Goal: Task Accomplishment & Management: Use online tool/utility

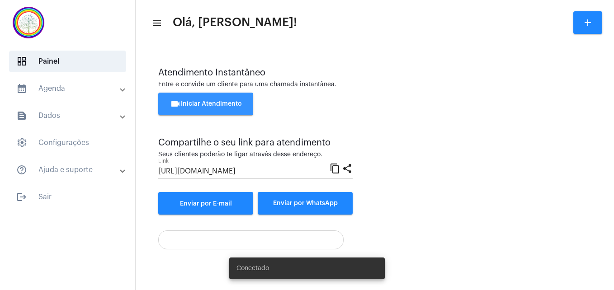
click at [203, 105] on span "videocam Iniciar Atendimento" at bounding box center [206, 104] width 72 height 6
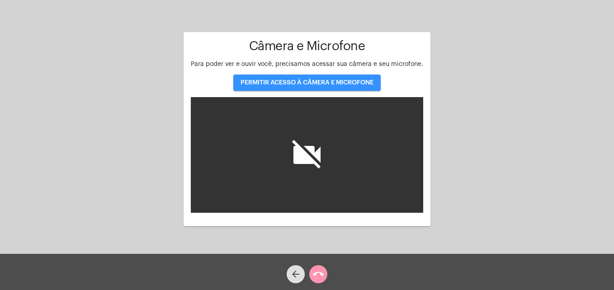
click at [261, 84] on span "PERMITIR ACESSO À CÂMERA E MICROFONE" at bounding box center [306, 83] width 133 height 6
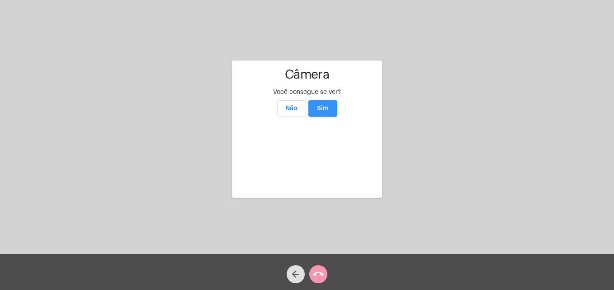
click at [328, 105] on span "Sim" at bounding box center [323, 108] width 12 height 6
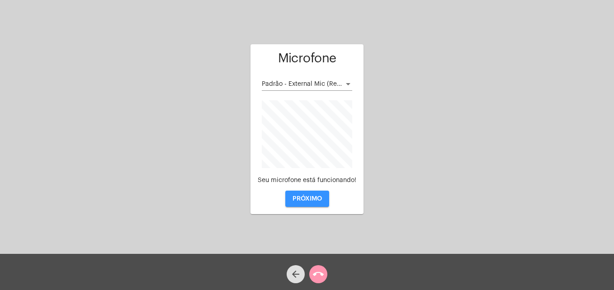
click at [302, 201] on span "PRÓXIMO" at bounding box center [306, 199] width 29 height 6
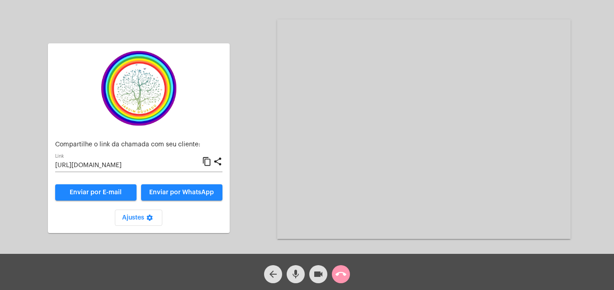
click at [208, 162] on mat-icon "content_copy" at bounding box center [206, 161] width 9 height 11
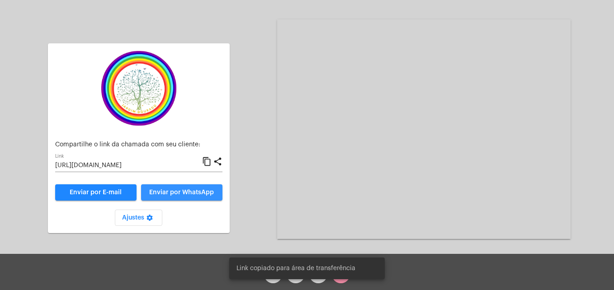
click at [201, 193] on span "Enviar por WhatsApp" at bounding box center [181, 192] width 65 height 6
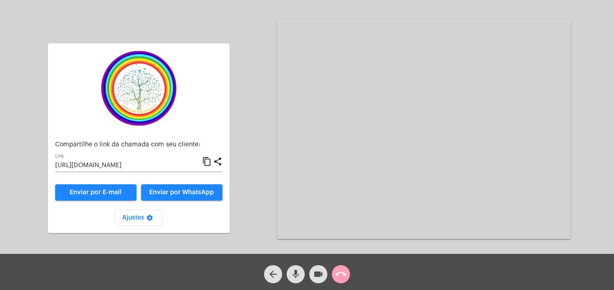
click at [342, 272] on mat-icon "call_end" at bounding box center [340, 274] width 11 height 11
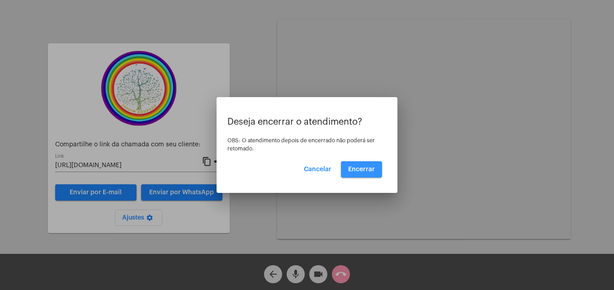
click at [375, 168] on button "Encerrar" at bounding box center [361, 169] width 41 height 16
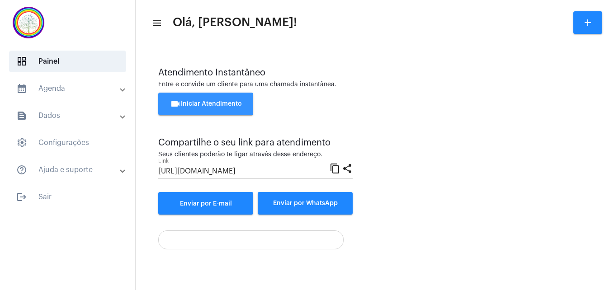
click at [217, 104] on span "videocam Iniciar Atendimento" at bounding box center [206, 104] width 72 height 6
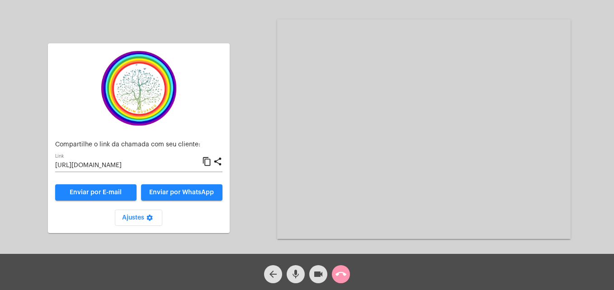
click at [206, 161] on mat-icon "content_copy" at bounding box center [206, 161] width 9 height 11
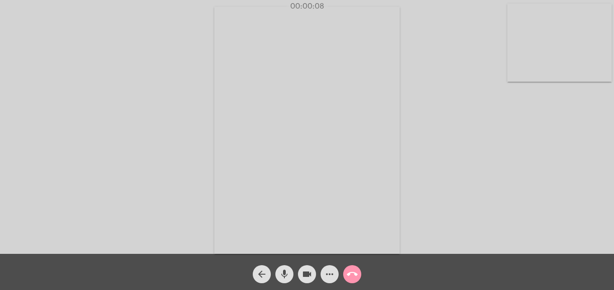
click at [518, 71] on video at bounding box center [559, 43] width 104 height 78
click at [241, 231] on video at bounding box center [389, 129] width 330 height 247
